Goal: Navigation & Orientation: Find specific page/section

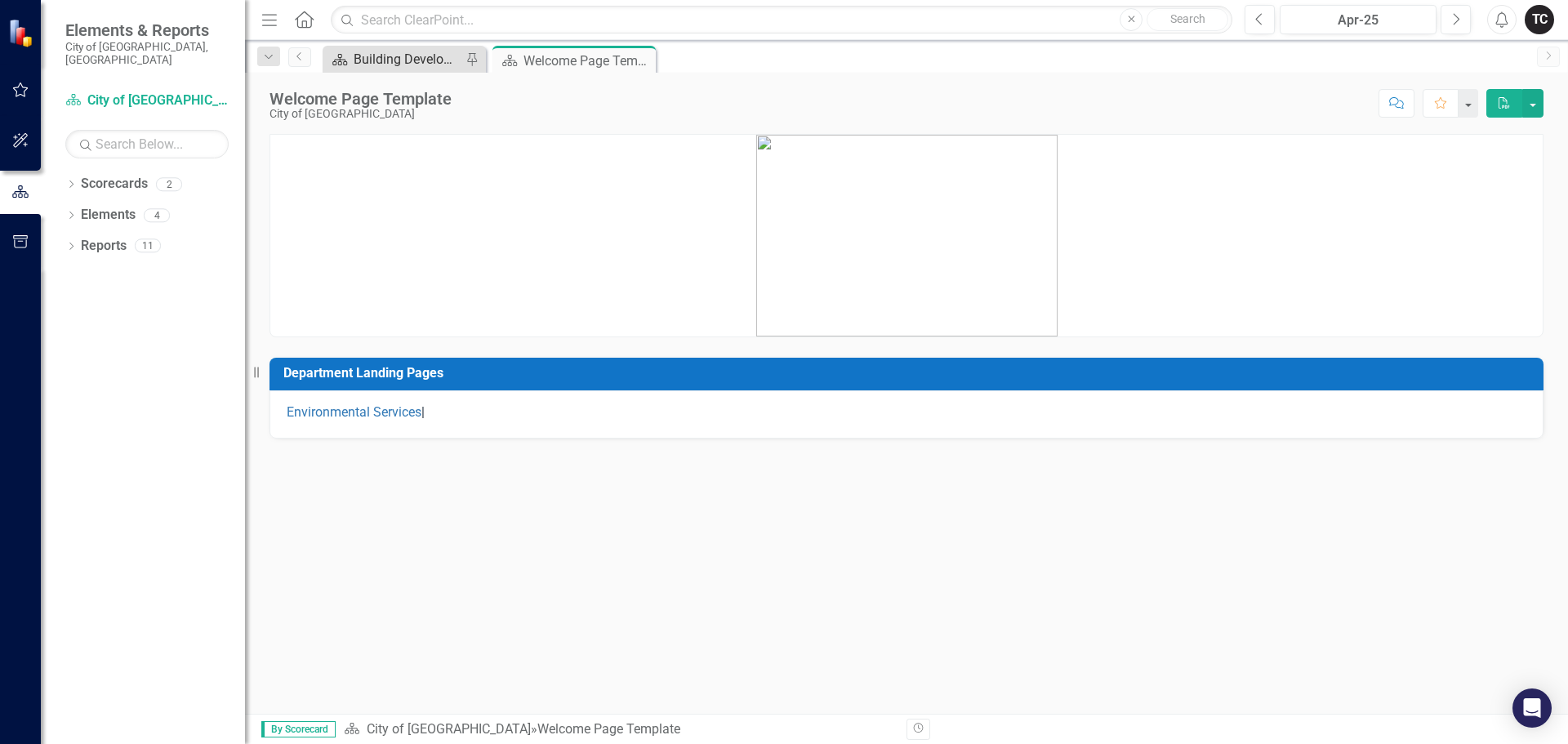
click at [418, 65] on div "Building Development Services" at bounding box center [408, 59] width 108 height 21
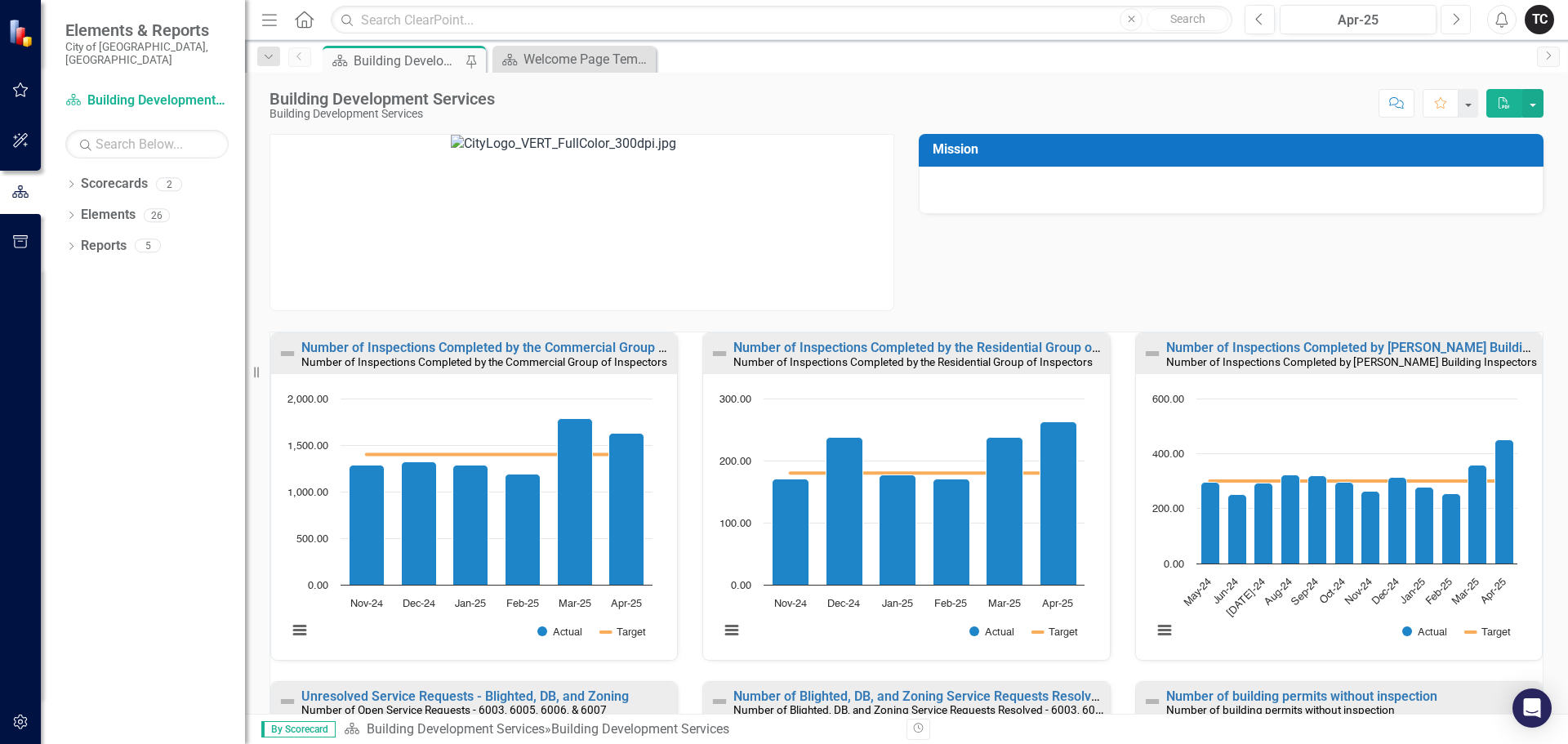
click at [1449, 19] on button "Next" at bounding box center [1456, 20] width 31 height 30
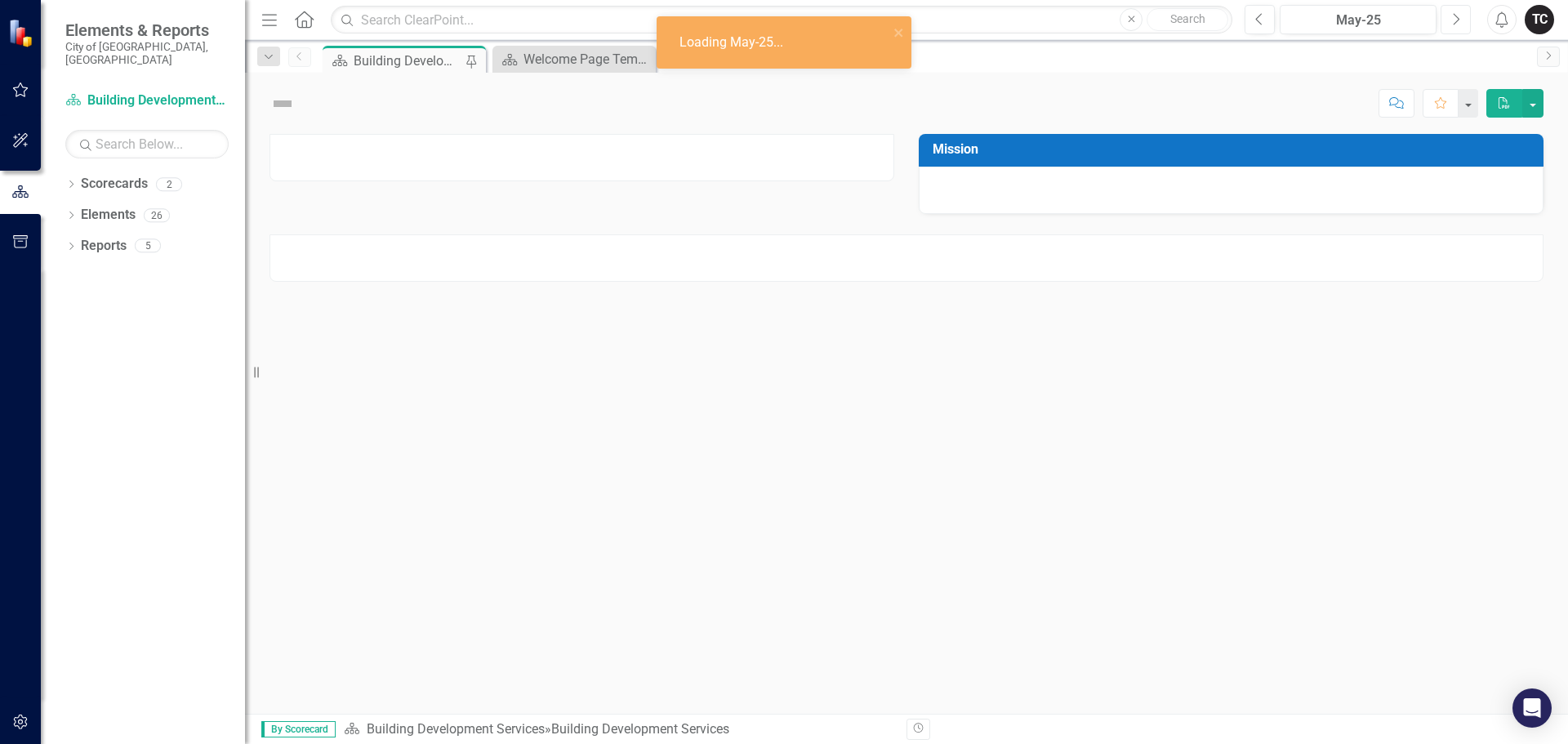
click at [1455, 20] on icon "Next" at bounding box center [1455, 19] width 9 height 15
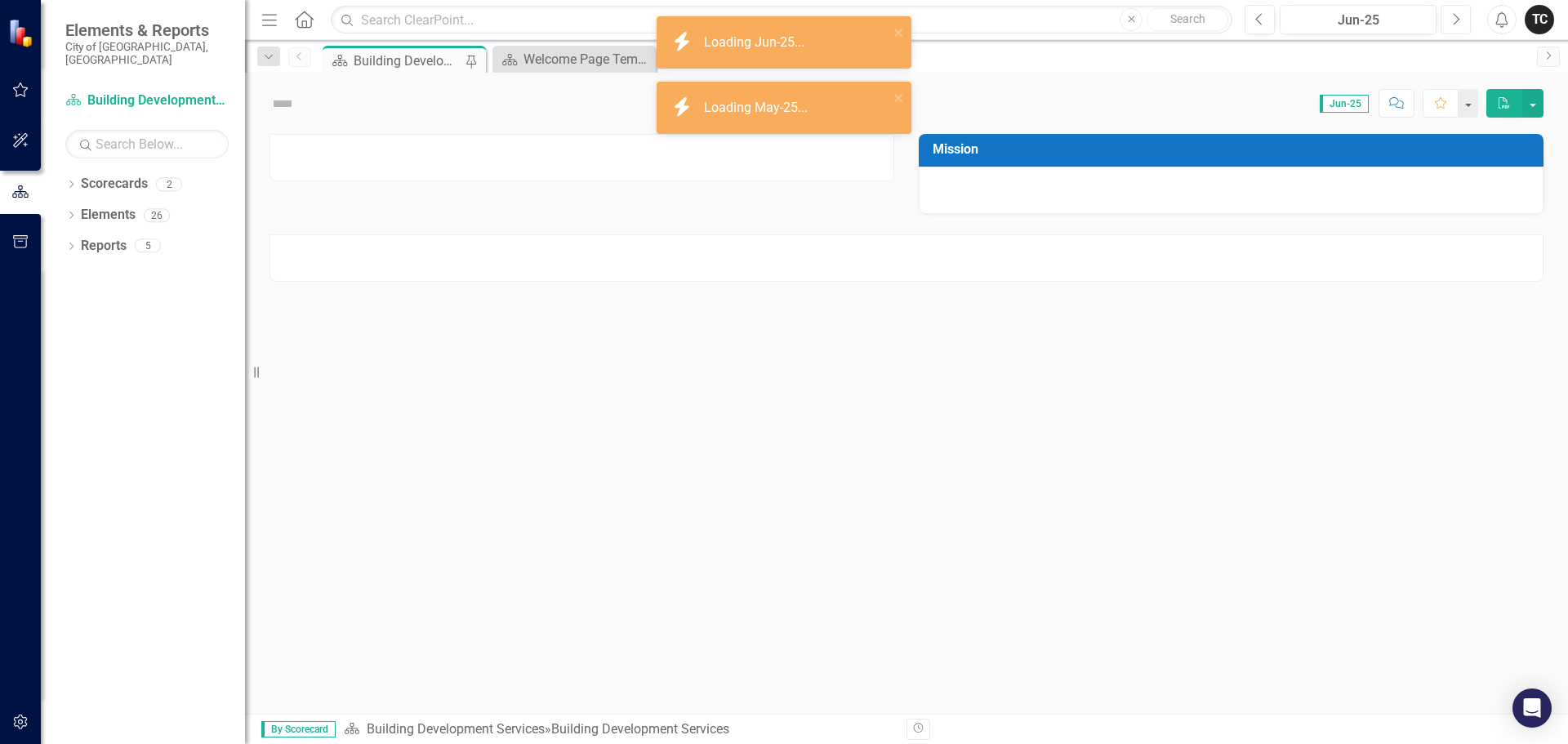
click at [1455, 20] on icon "Next" at bounding box center [1455, 19] width 9 height 15
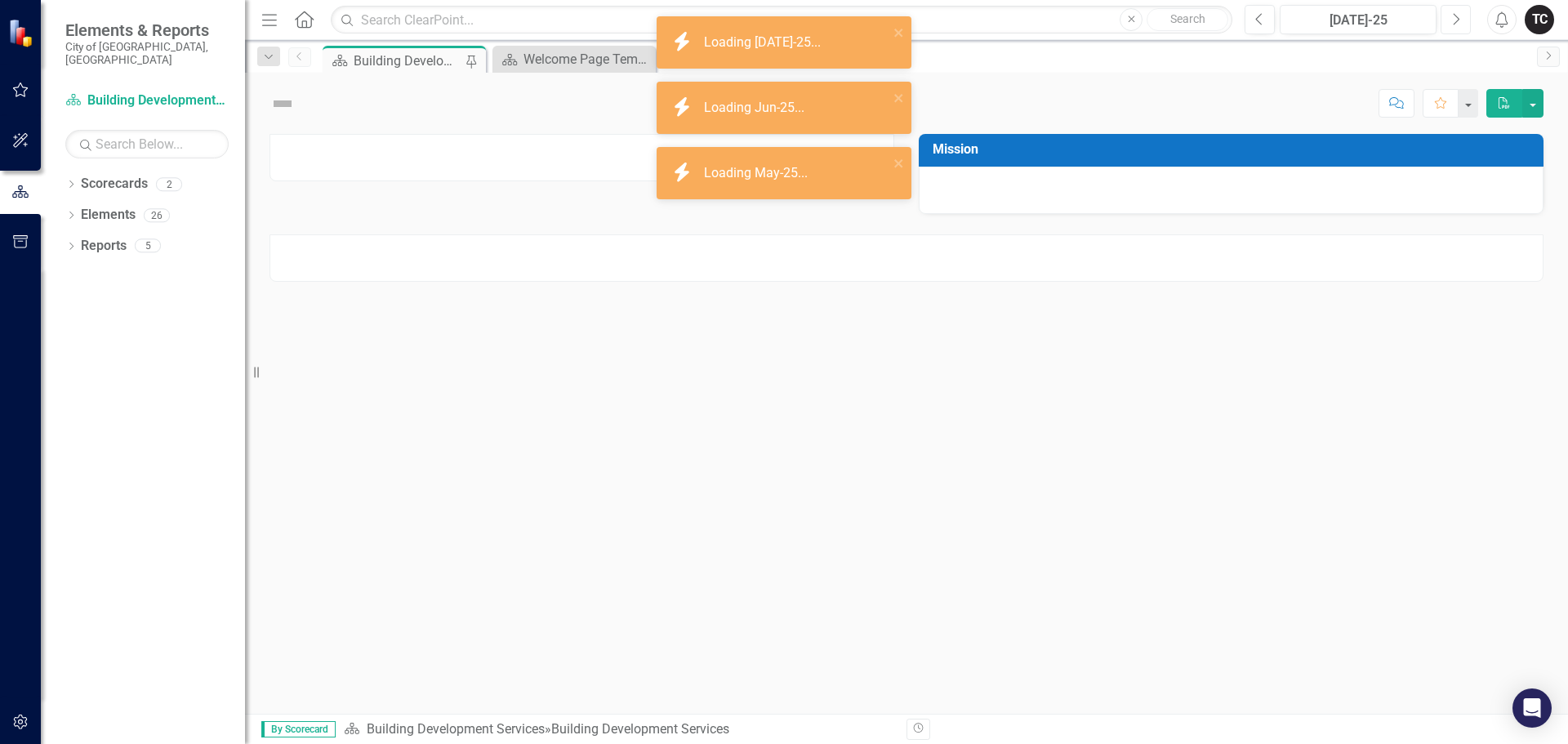
click at [1455, 20] on icon "Next" at bounding box center [1455, 19] width 9 height 15
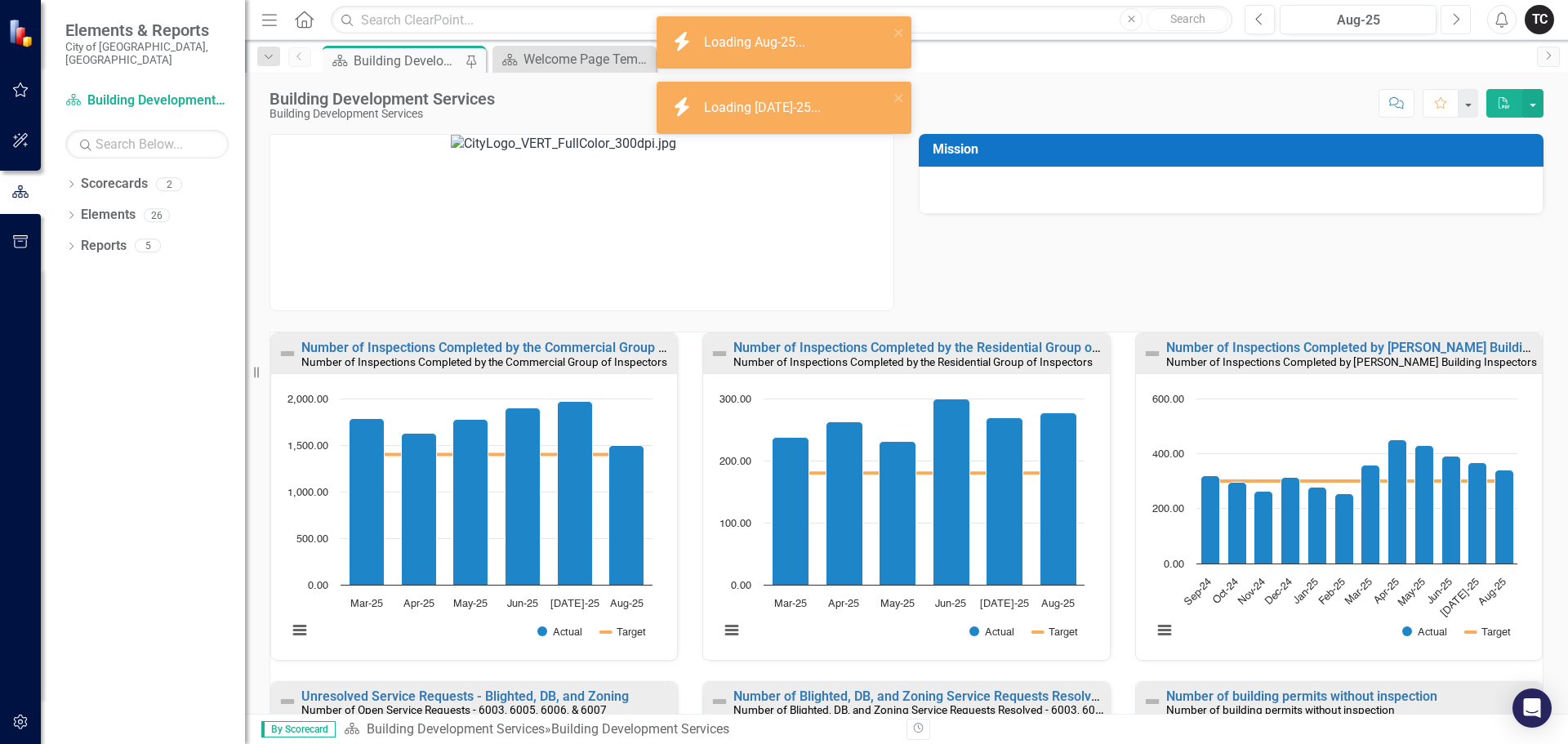
click at [1451, 19] on icon "Next" at bounding box center [1455, 19] width 9 height 15
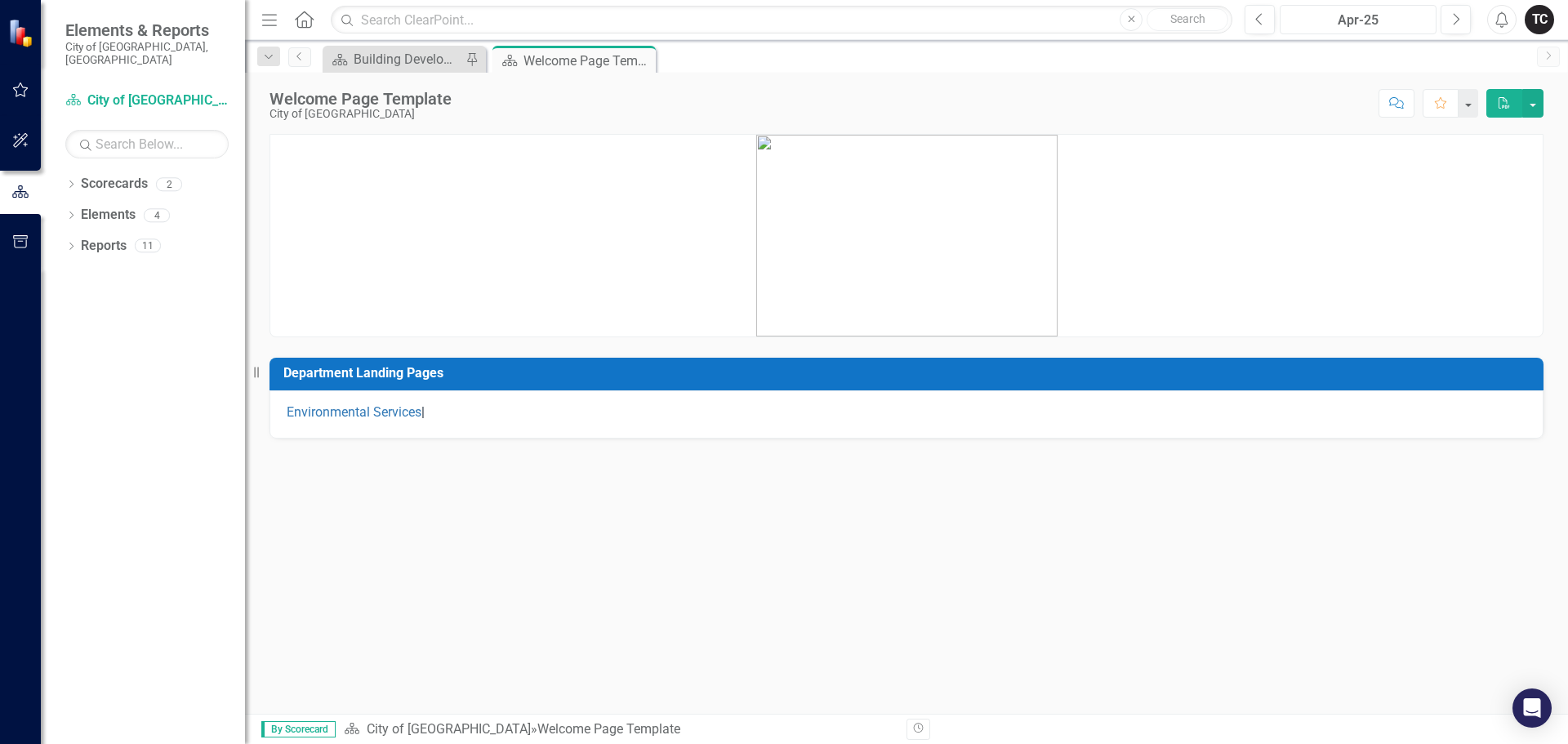
click at [1348, 16] on div "Apr-25" at bounding box center [1358, 21] width 146 height 20
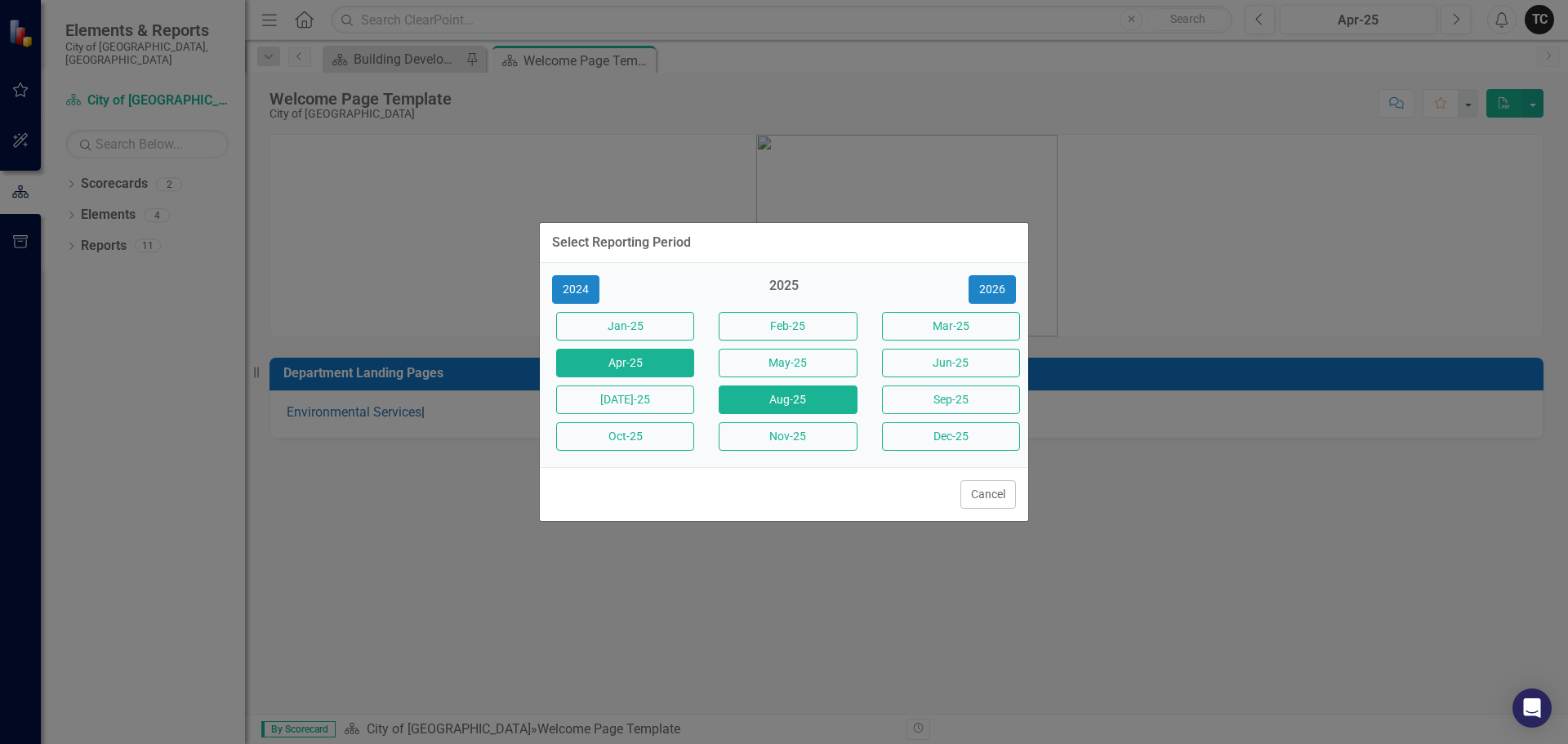
click at [803, 405] on button "Aug-25" at bounding box center [787, 400] width 138 height 29
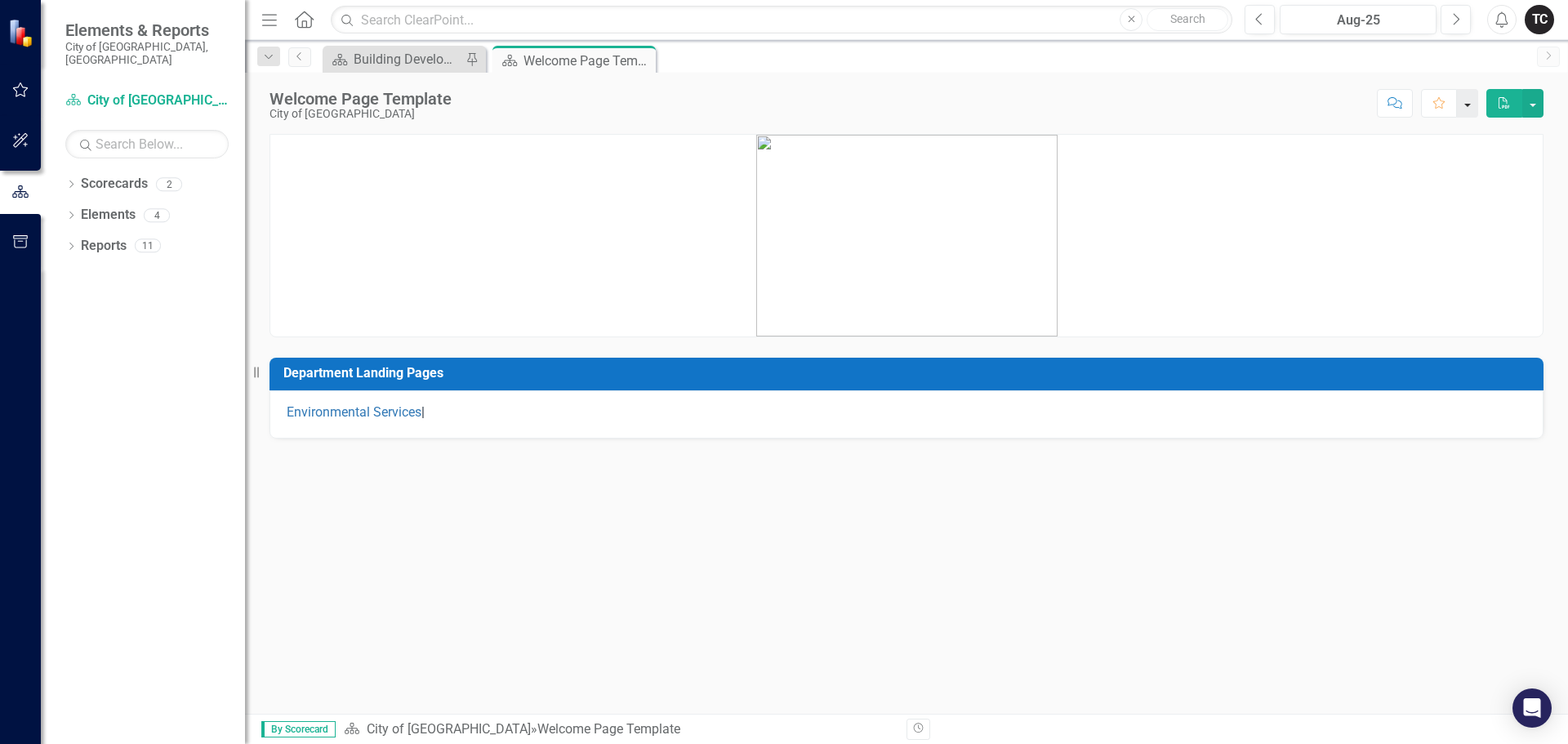
click at [1473, 102] on button "button" at bounding box center [1468, 102] width 22 height 29
click at [1469, 103] on button "button" at bounding box center [1468, 102] width 22 height 29
click at [642, 64] on icon "Close" at bounding box center [640, 60] width 17 height 13
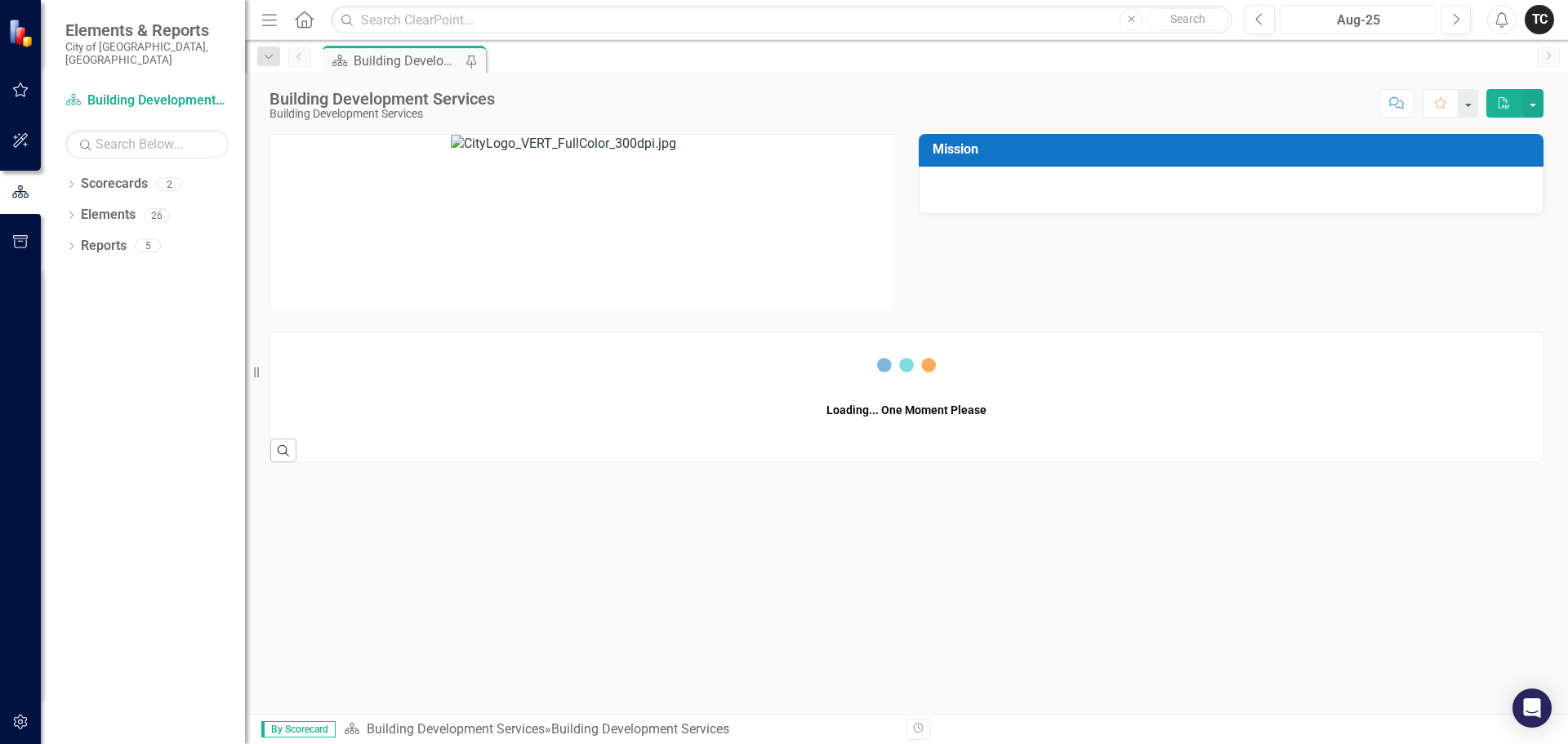
click at [1384, 24] on div "Aug-25" at bounding box center [1358, 21] width 146 height 20
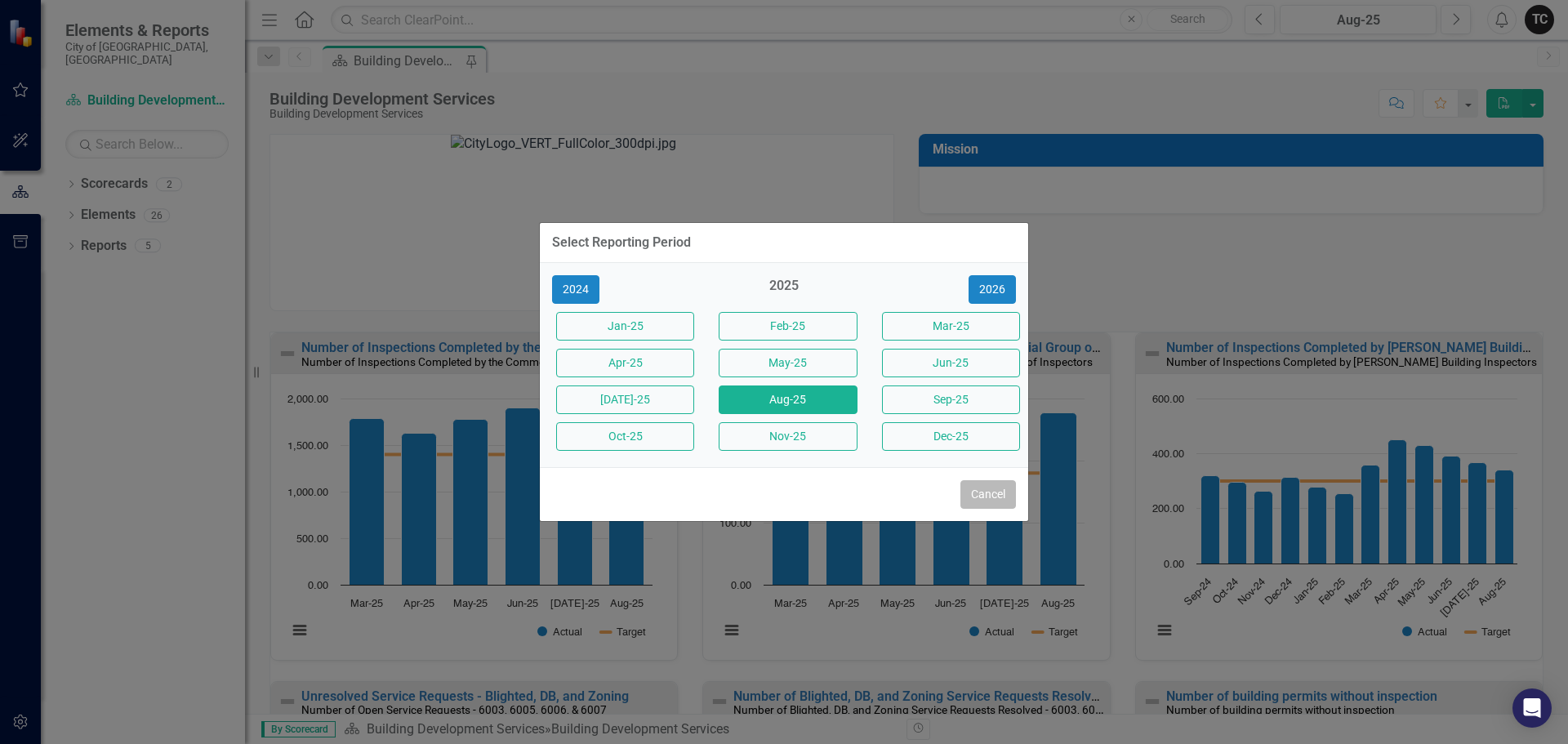
click at [972, 495] on button "Cancel" at bounding box center [988, 494] width 55 height 29
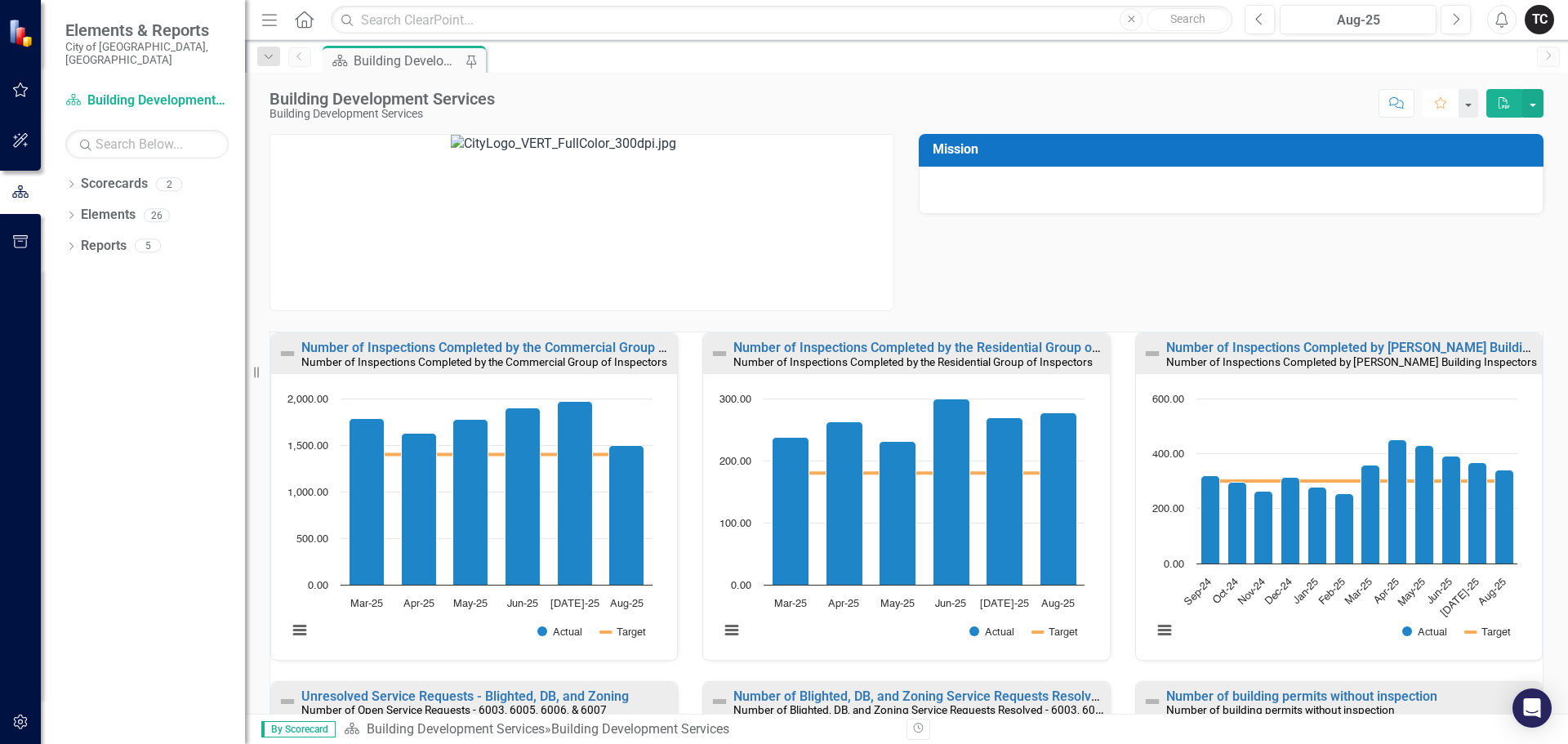
click at [1437, 102] on icon "Favorite" at bounding box center [1440, 103] width 15 height 12
click at [271, 23] on icon "Menu" at bounding box center [270, 19] width 22 height 17
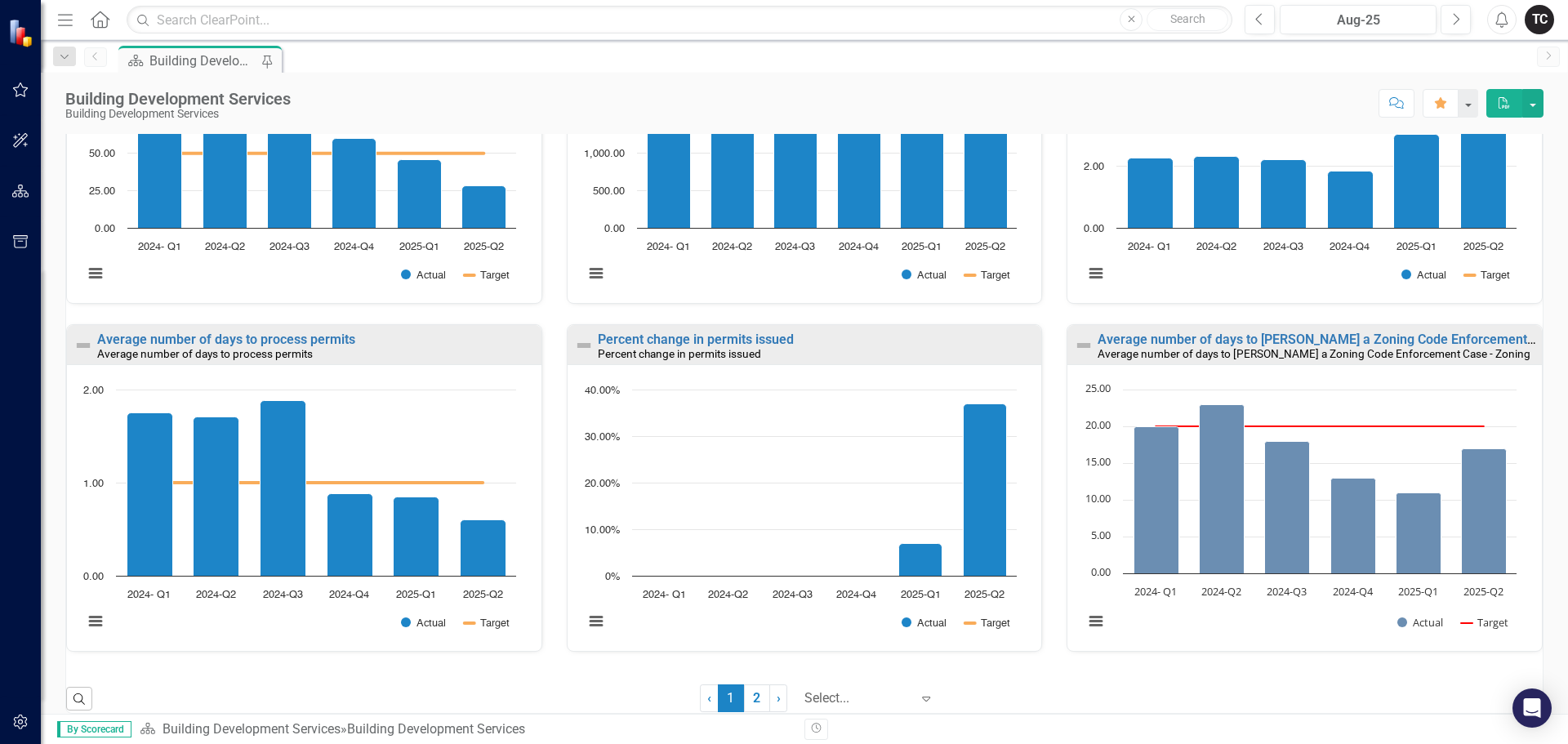
scroll to position [1069, 0]
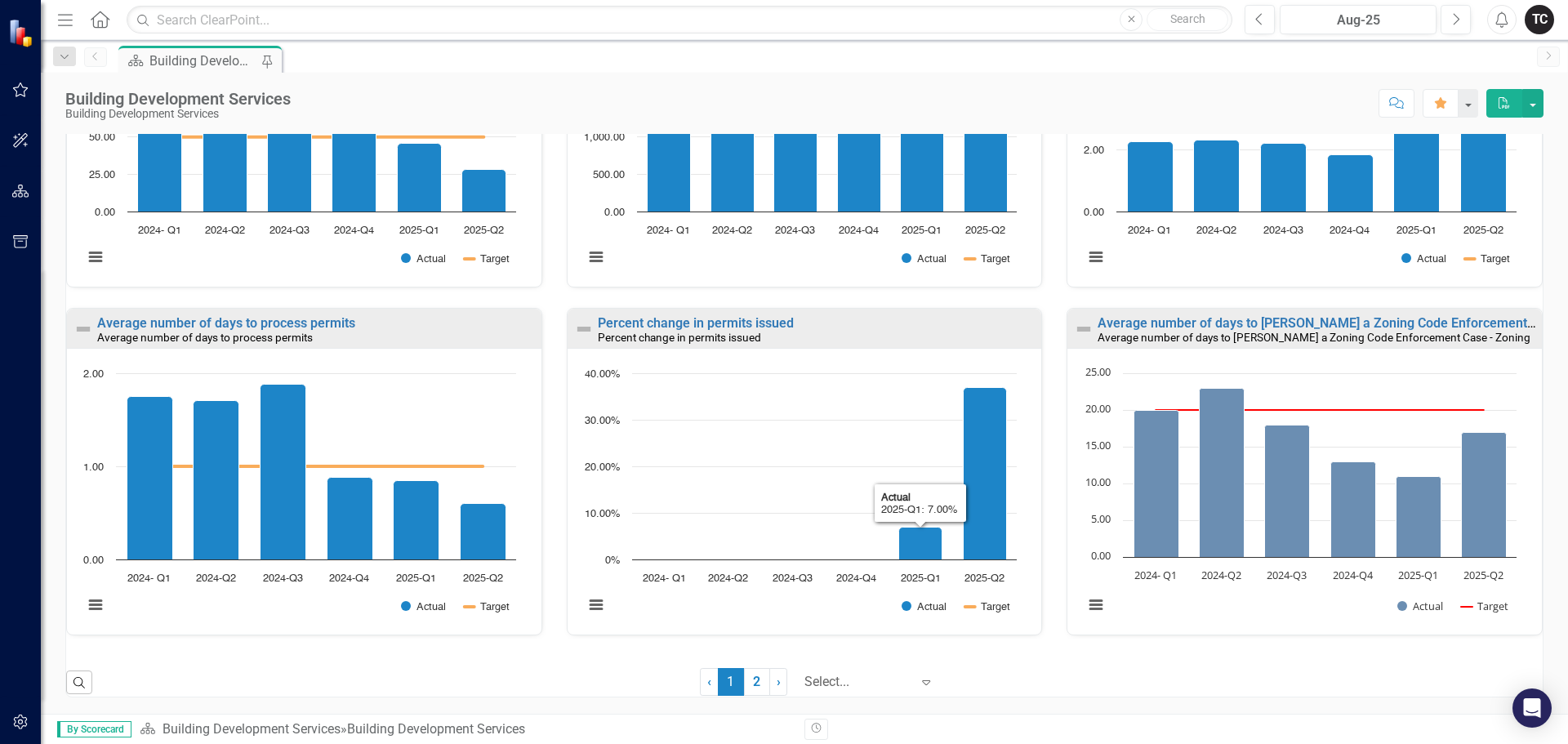
click at [918, 683] on icon "Expand" at bounding box center [926, 681] width 17 height 13
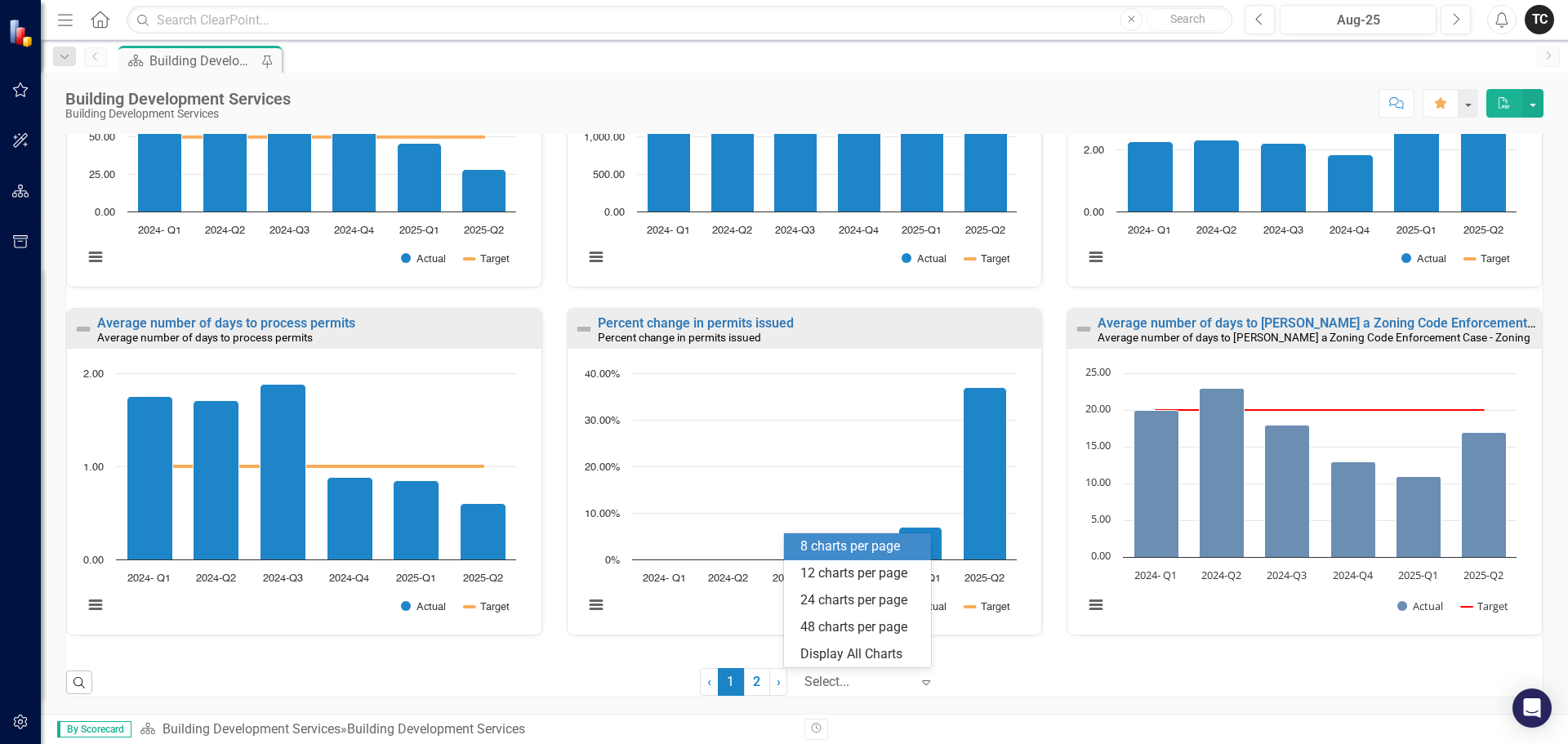
click at [918, 687] on icon "Expand" at bounding box center [926, 681] width 17 height 13
click at [856, 576] on div "12 charts per page" at bounding box center [860, 573] width 121 height 19
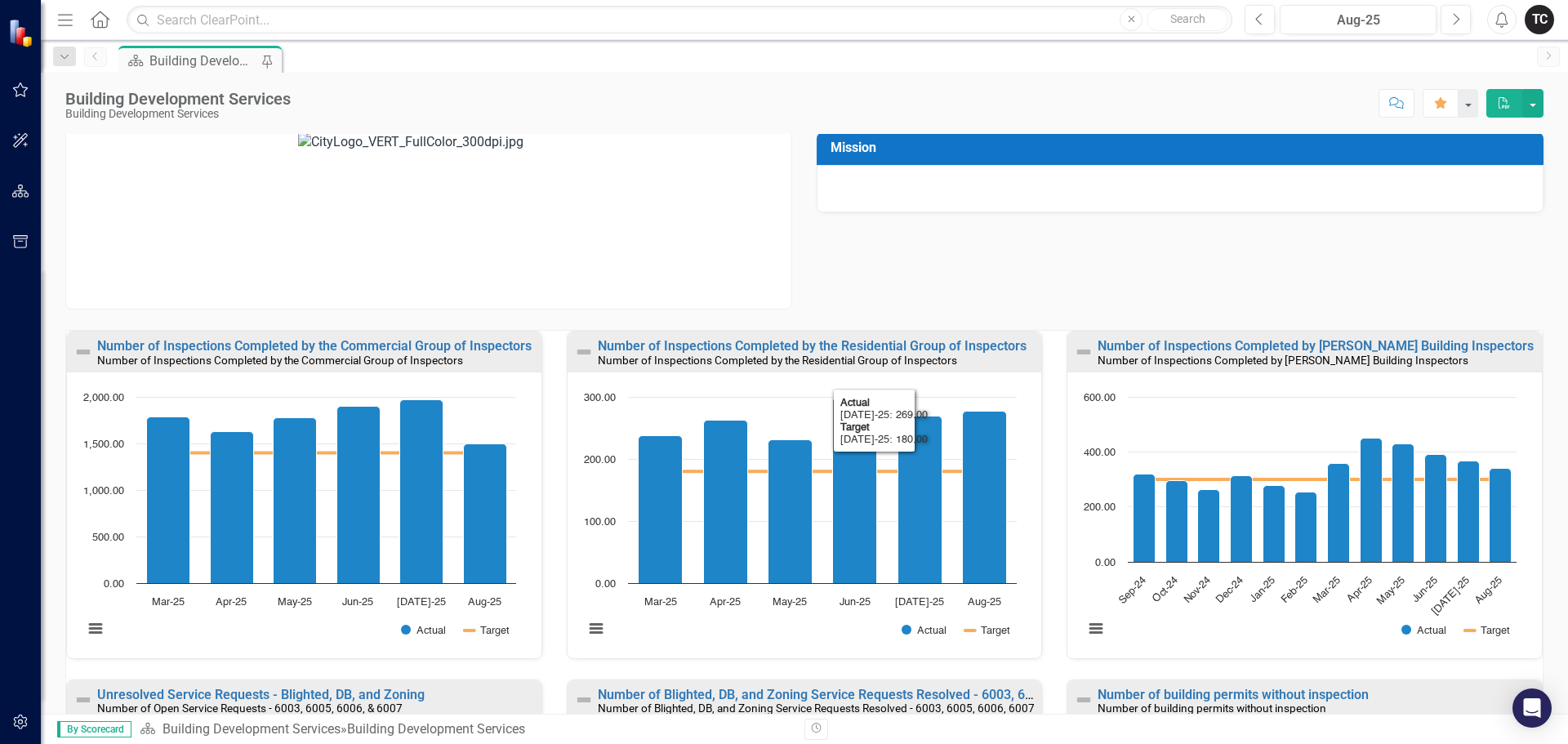
scroll to position [0, 0]
